Goal: Transaction & Acquisition: Download file/media

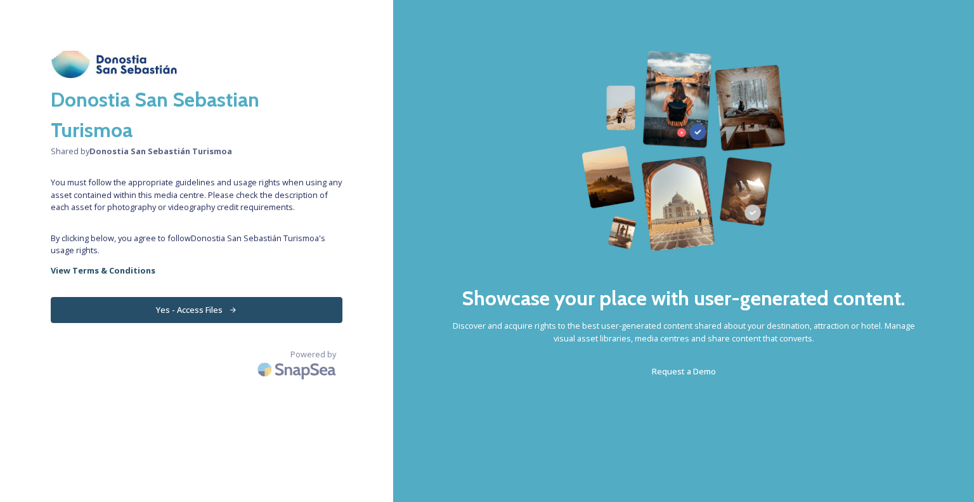
click at [188, 308] on button "Yes - Access Files" at bounding box center [197, 310] width 292 height 26
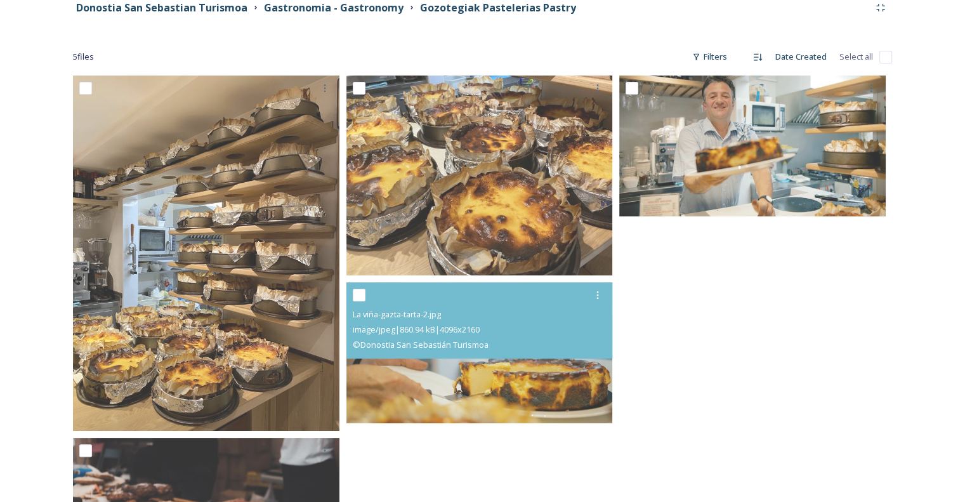
scroll to position [202, 0]
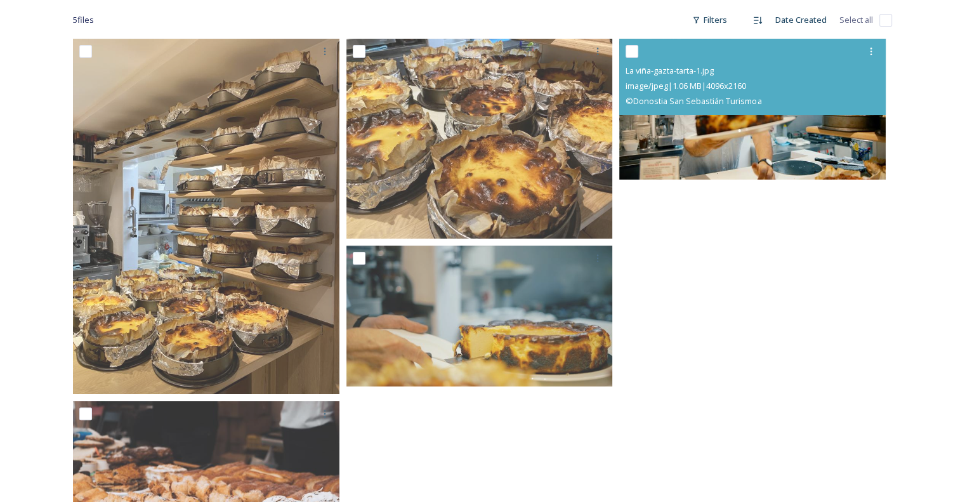
click at [790, 141] on img at bounding box center [752, 109] width 266 height 140
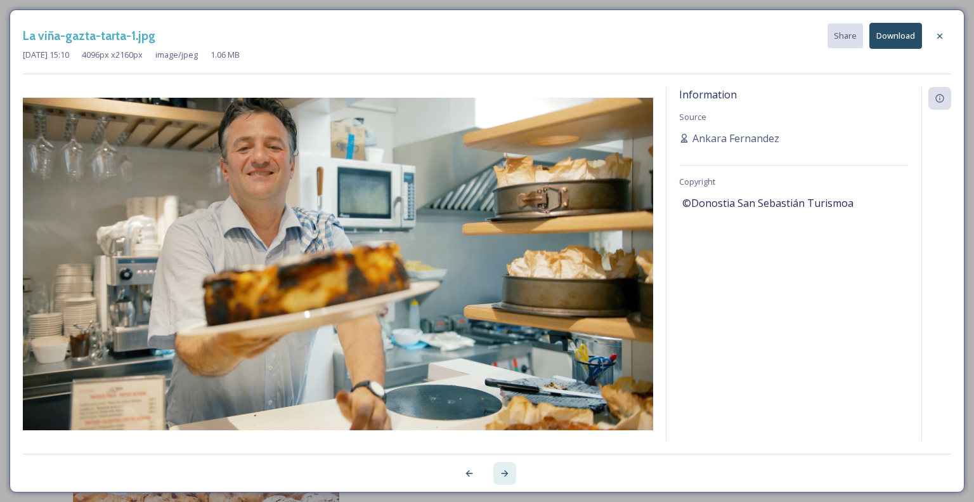
click at [499, 472] on div at bounding box center [504, 473] width 23 height 23
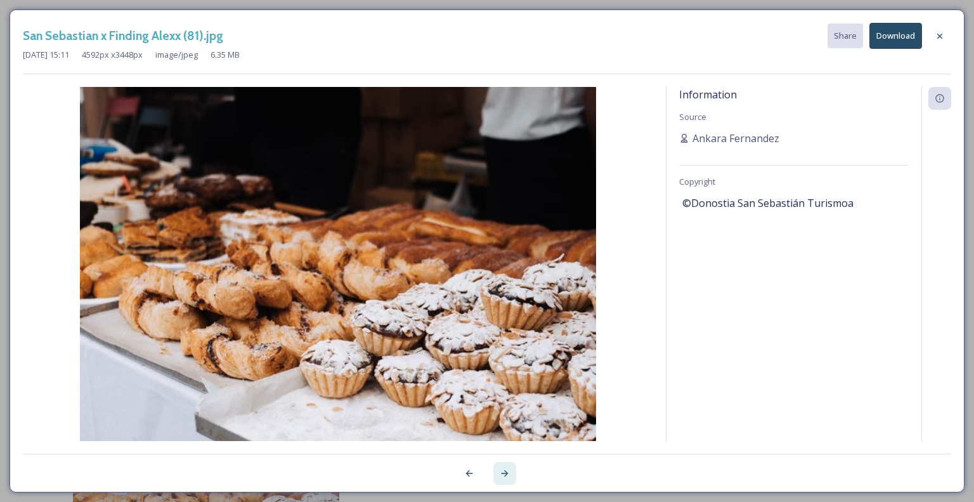
click at [500, 471] on icon at bounding box center [505, 473] width 10 height 10
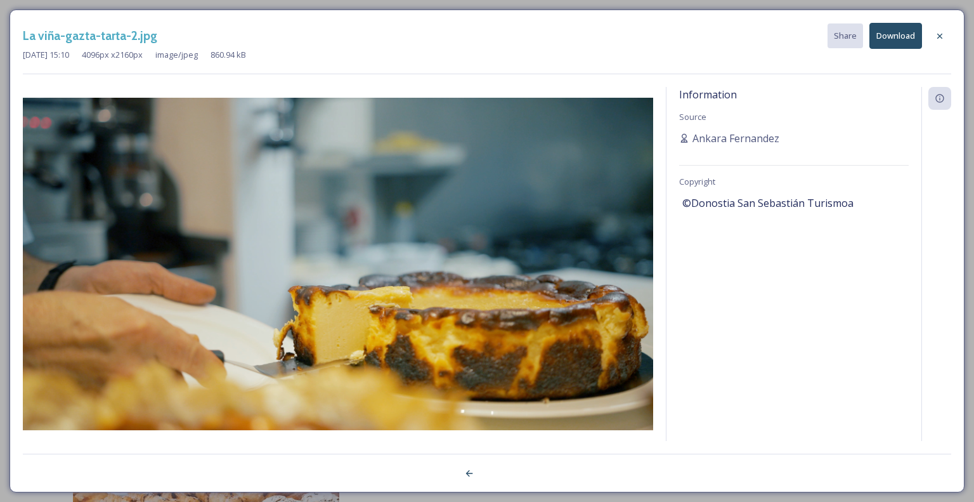
click at [501, 471] on div at bounding box center [487, 465] width 928 height 25
click at [463, 471] on div at bounding box center [469, 473] width 23 height 23
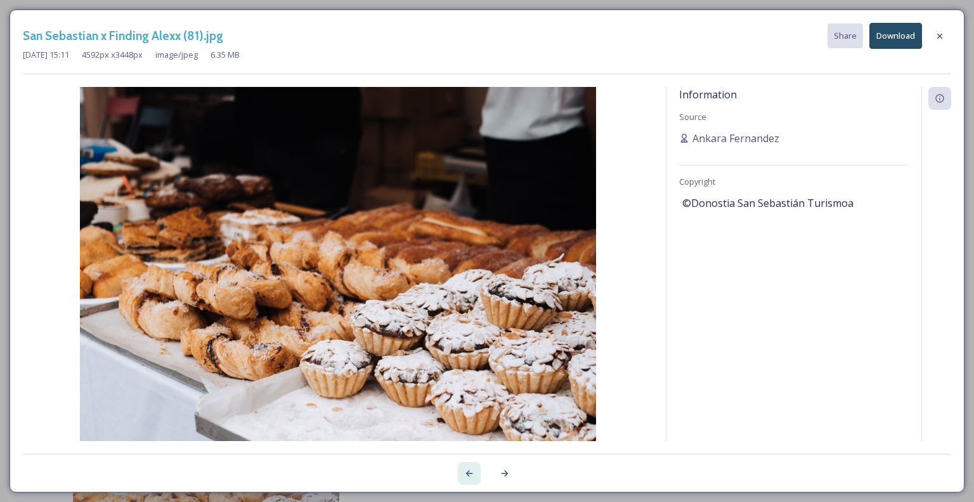
click at [463, 471] on div at bounding box center [469, 473] width 23 height 23
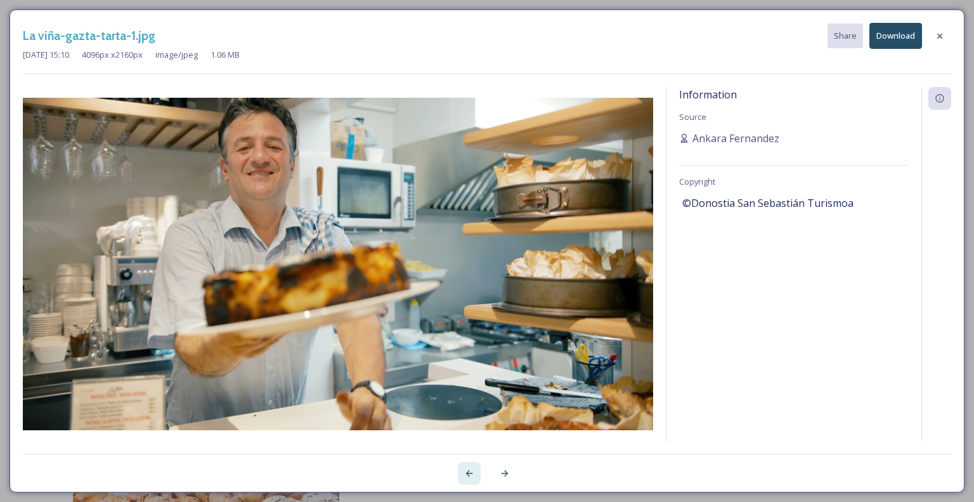
click at [463, 471] on div at bounding box center [469, 473] width 23 height 23
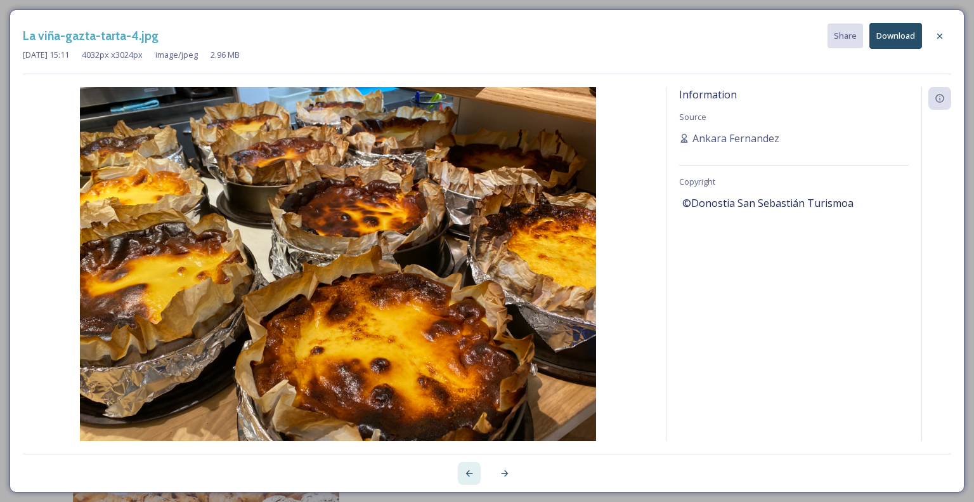
click at [464, 471] on div at bounding box center [469, 473] width 23 height 23
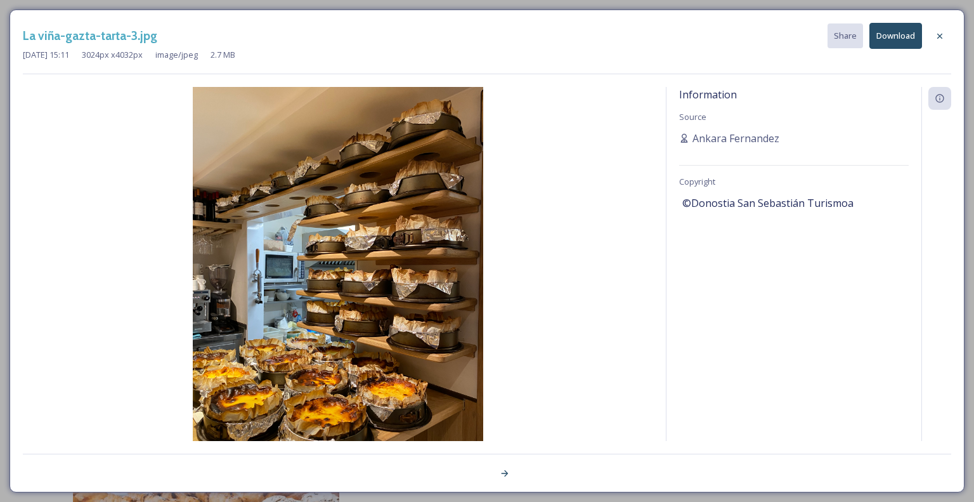
click at [464, 471] on div at bounding box center [487, 465] width 928 height 25
click at [508, 475] on icon at bounding box center [505, 473] width 10 height 10
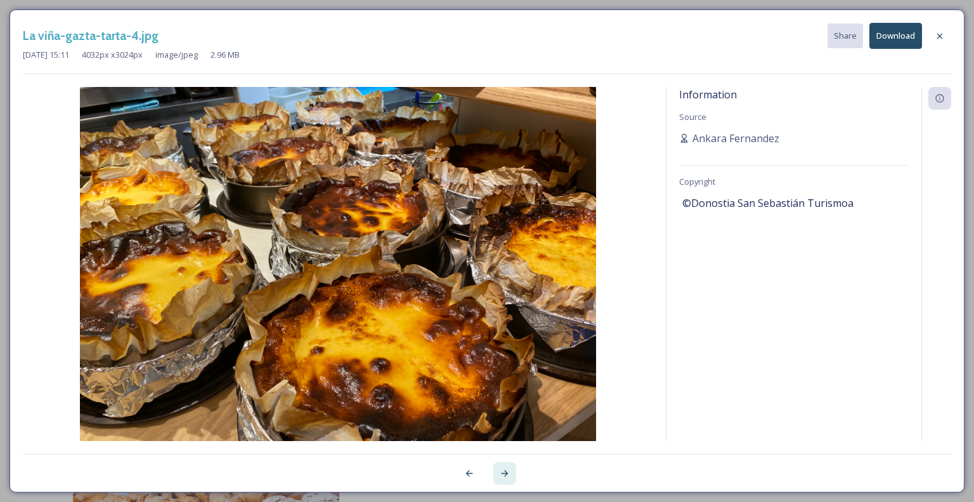
click at [505, 474] on icon at bounding box center [505, 473] width 10 height 10
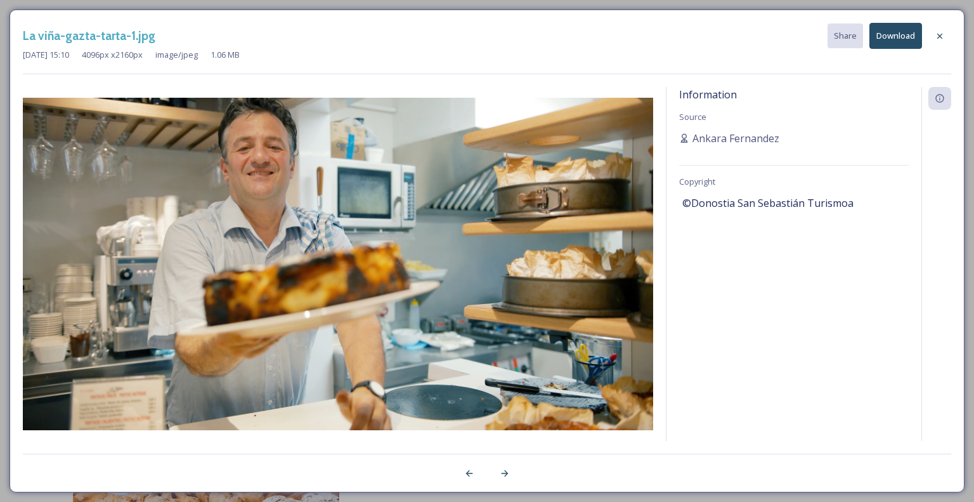
click at [324, 291] on img at bounding box center [338, 264] width 630 height 332
drag, startPoint x: 502, startPoint y: 242, endPoint x: 431, endPoint y: 229, distance: 72.2
click at [431, 229] on img at bounding box center [338, 264] width 630 height 332
click at [888, 35] on button "Download" at bounding box center [895, 36] width 53 height 26
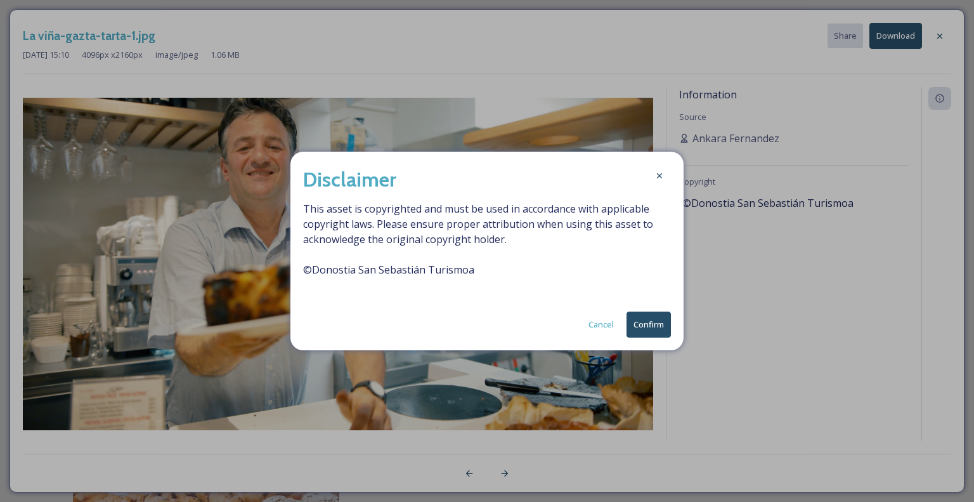
click at [640, 322] on button "Confirm" at bounding box center [649, 324] width 44 height 26
